Goal: Manage account settings

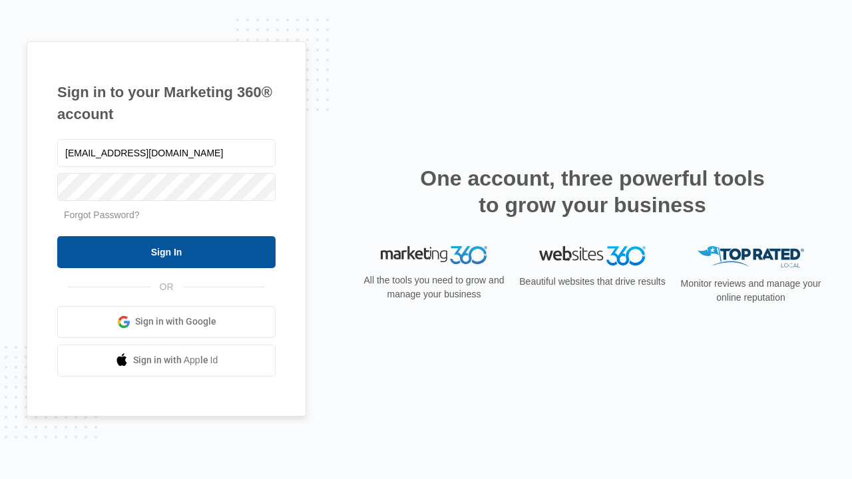
click at [166, 252] on input "Sign In" at bounding box center [166, 252] width 218 height 32
